Goal: Task Accomplishment & Management: Complete application form

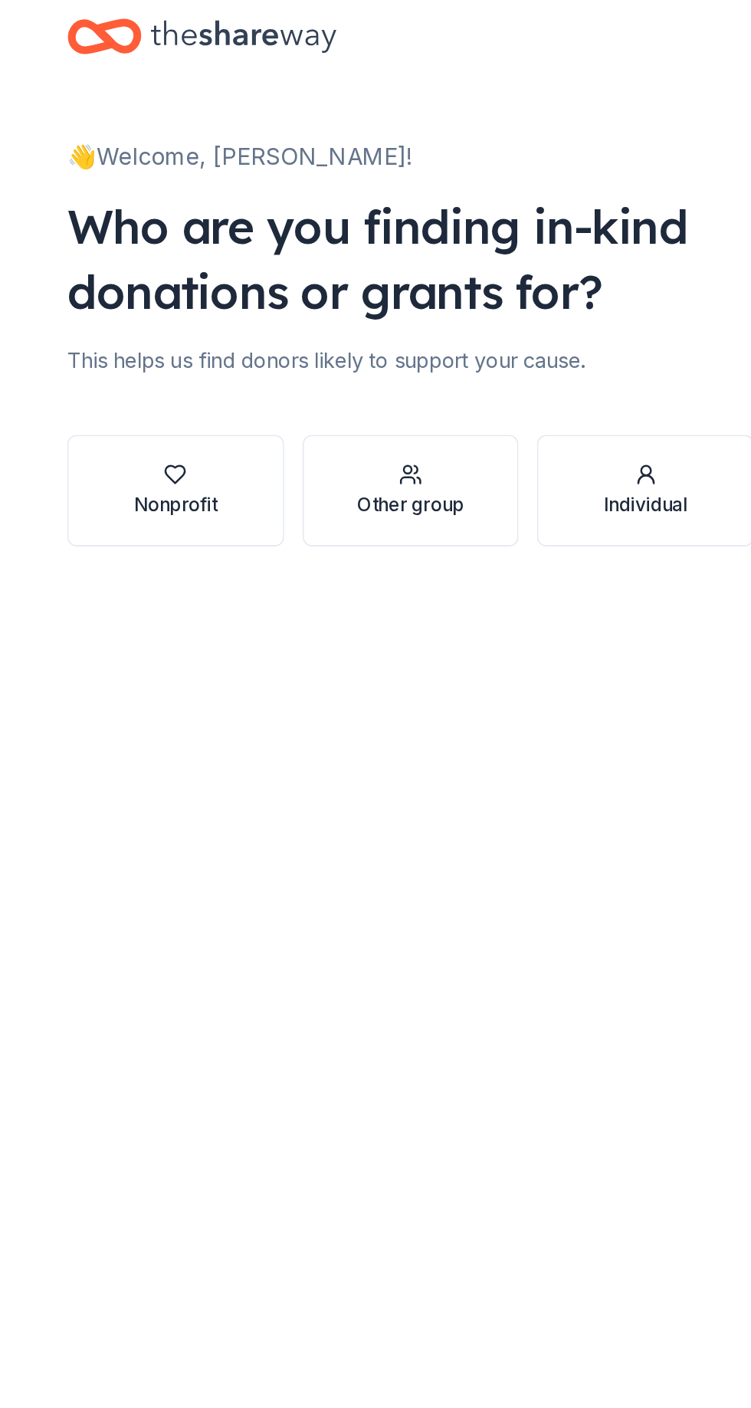
click at [215, 314] on icon "button" at bounding box center [220, 319] width 13 height 11
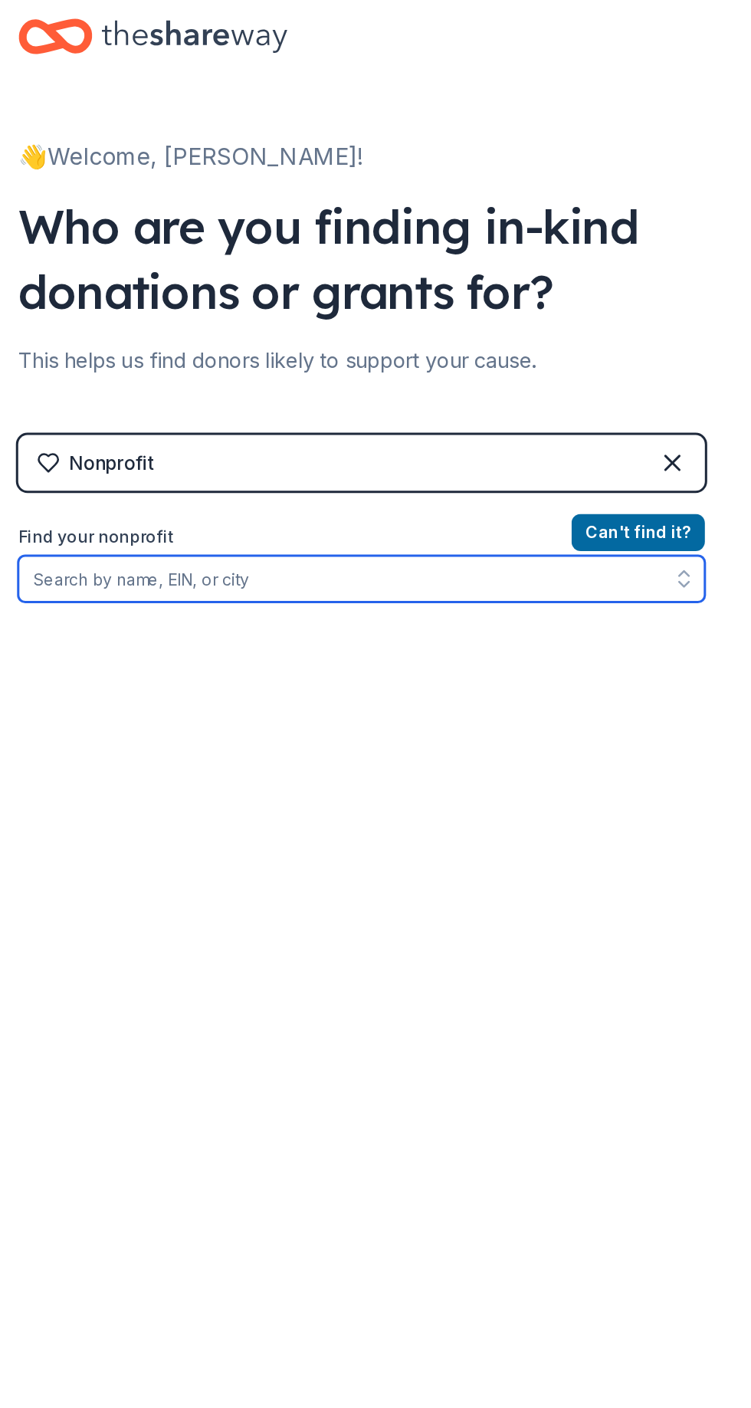
click at [371, 385] on input "Find your nonprofit" at bounding box center [376, 388] width 454 height 31
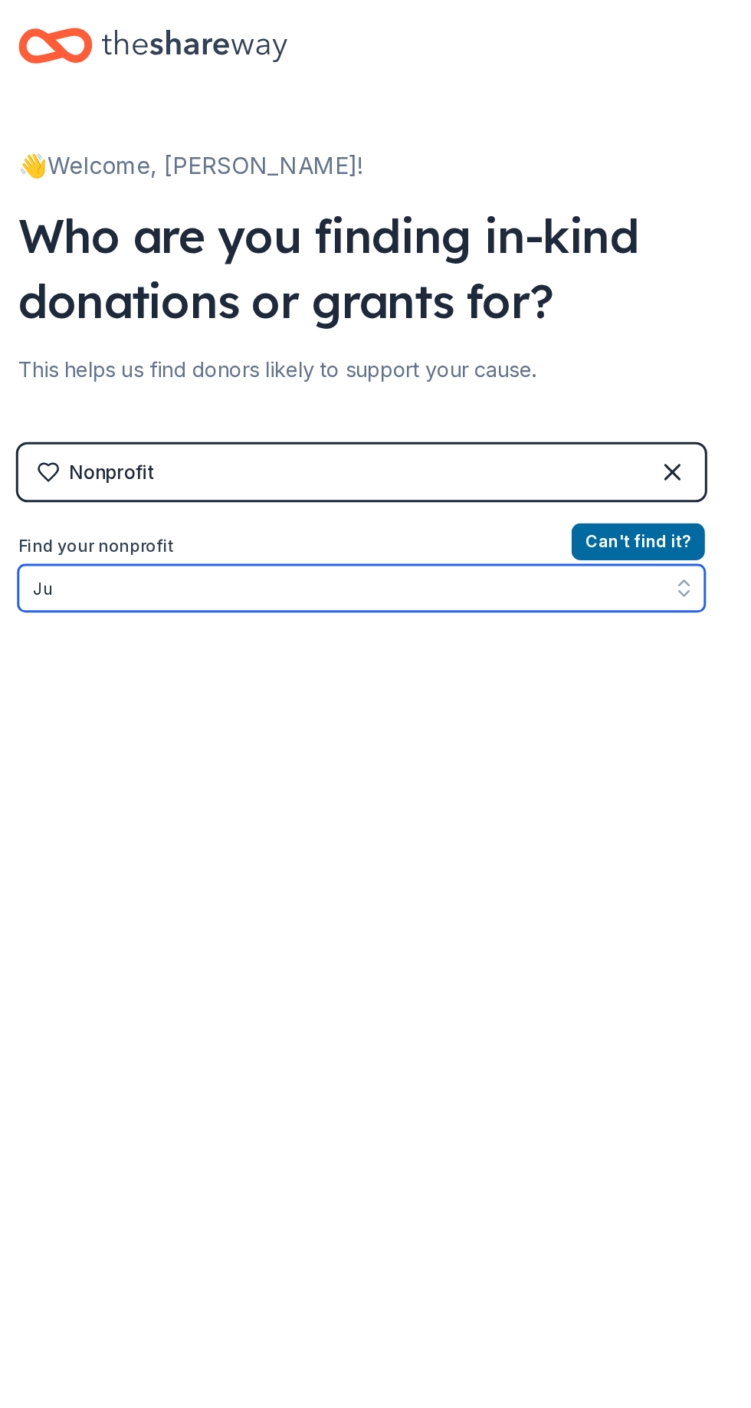
click at [418, 384] on input "Ju" at bounding box center [376, 388] width 454 height 31
type input "J"
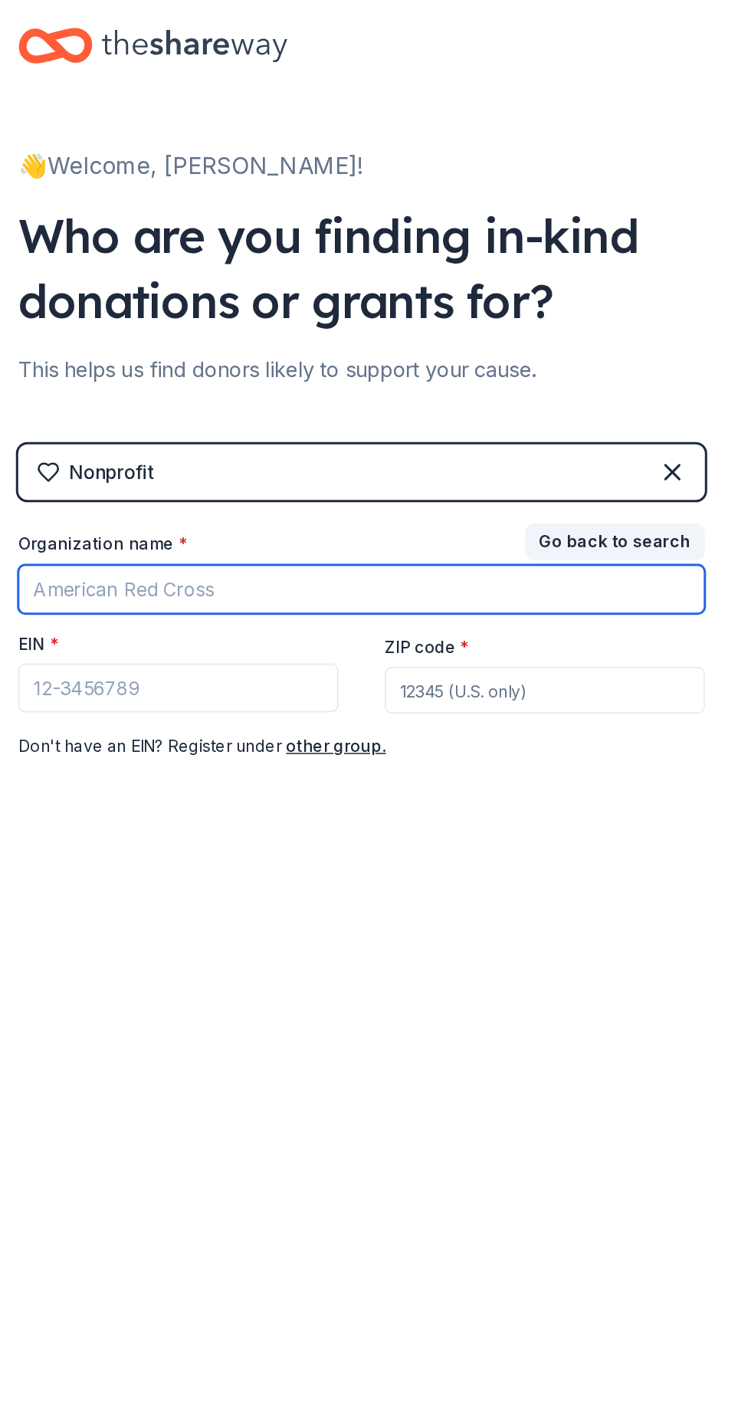
click at [347, 385] on input "Organization name *" at bounding box center [376, 389] width 454 height 32
type input "J"
type input "[GEOGRAPHIC_DATA]"
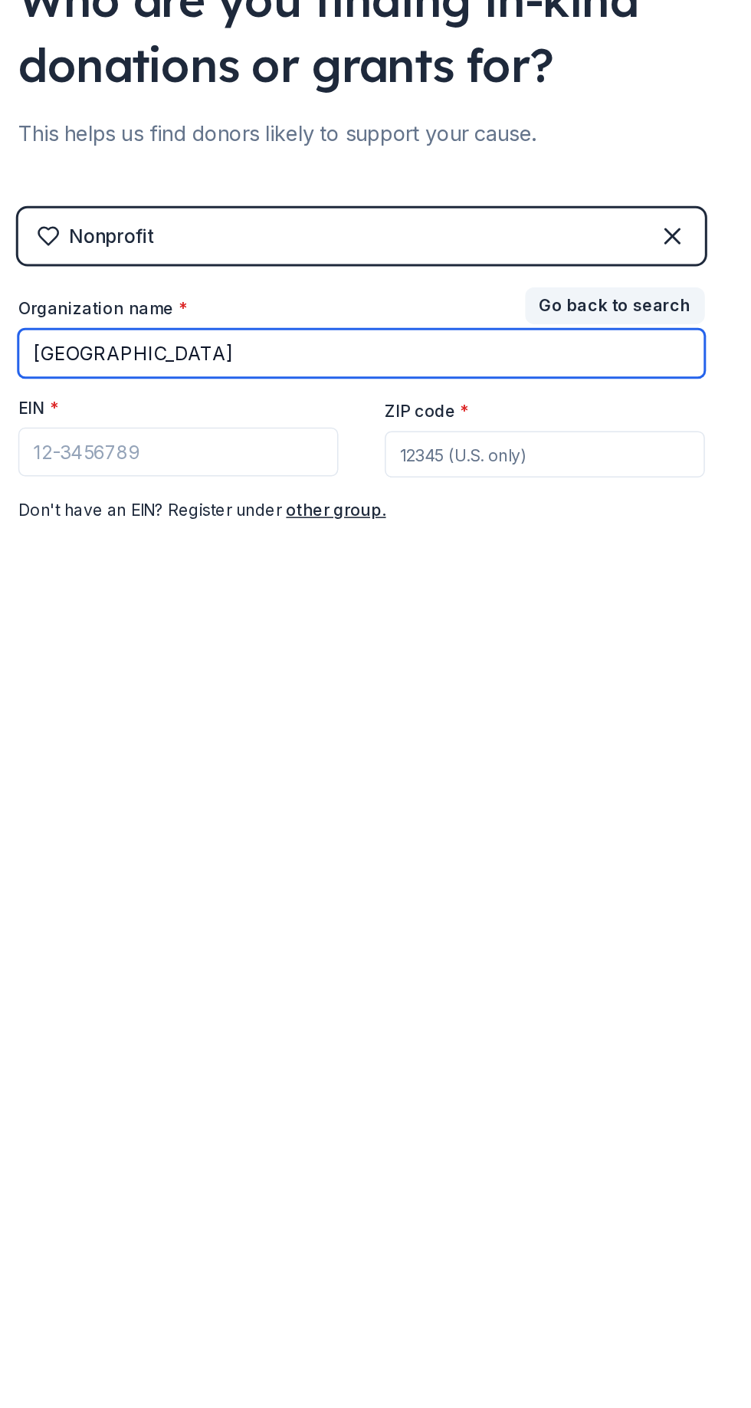
click at [465, 389] on input "[GEOGRAPHIC_DATA]" at bounding box center [376, 389] width 454 height 32
click at [168, 383] on input "[GEOGRAPHIC_DATA]" at bounding box center [376, 389] width 454 height 32
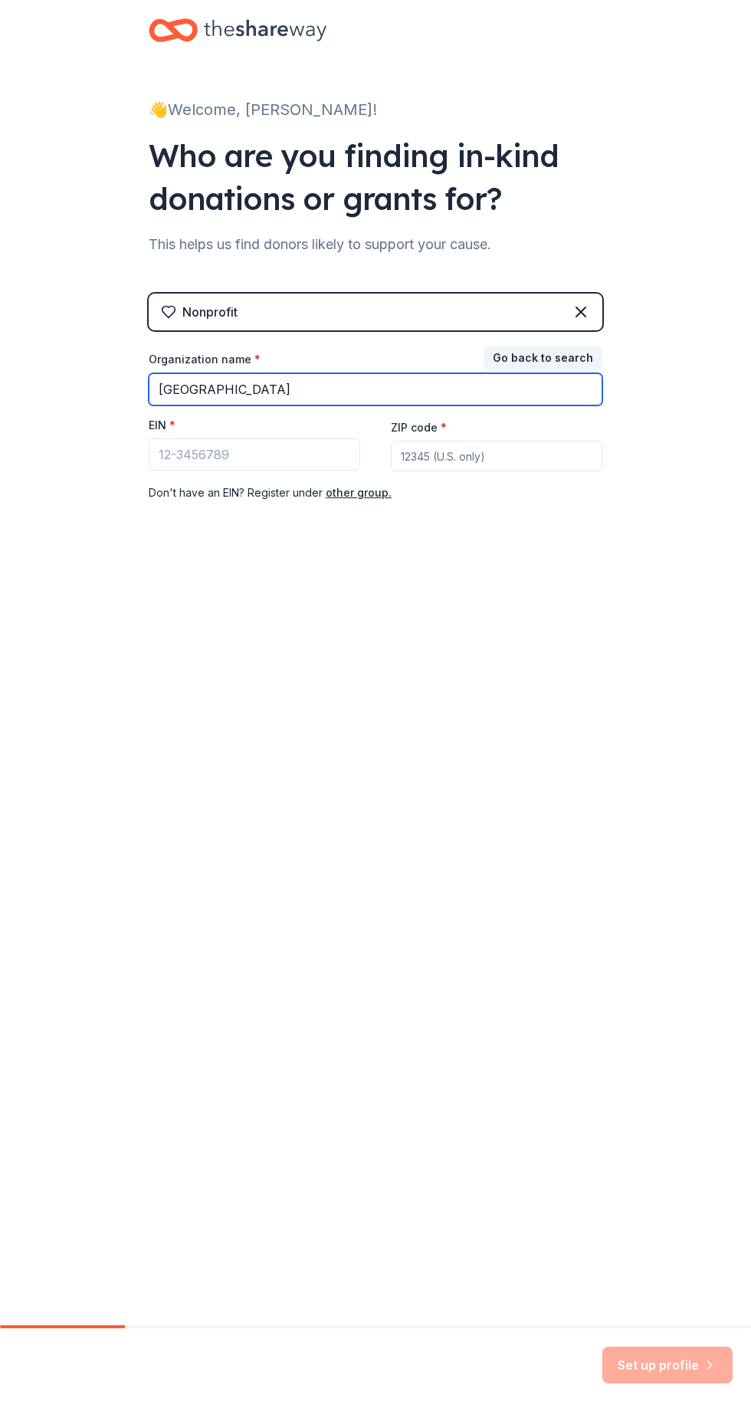
click at [430, 382] on input "[GEOGRAPHIC_DATA]" at bounding box center [376, 389] width 454 height 32
